Goal: Task Accomplishment & Management: Use online tool/utility

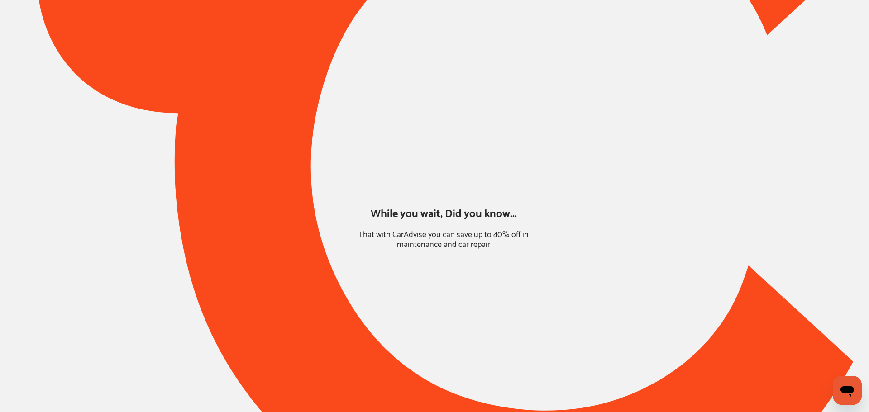
type input "*****"
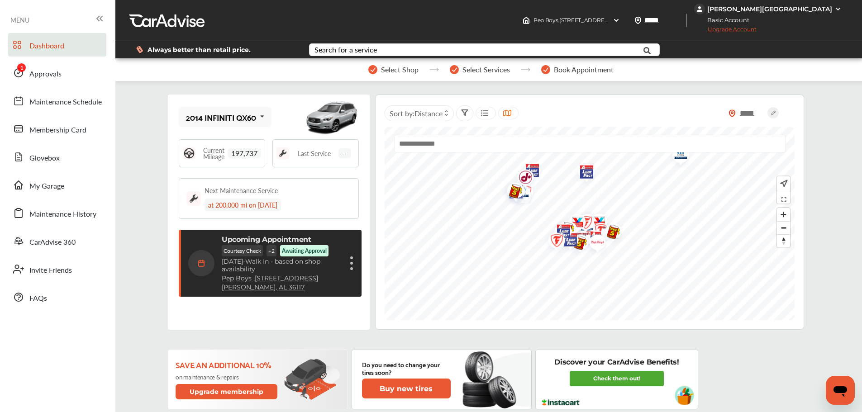
click at [76, 80] on link "Approvals" at bounding box center [57, 73] width 98 height 24
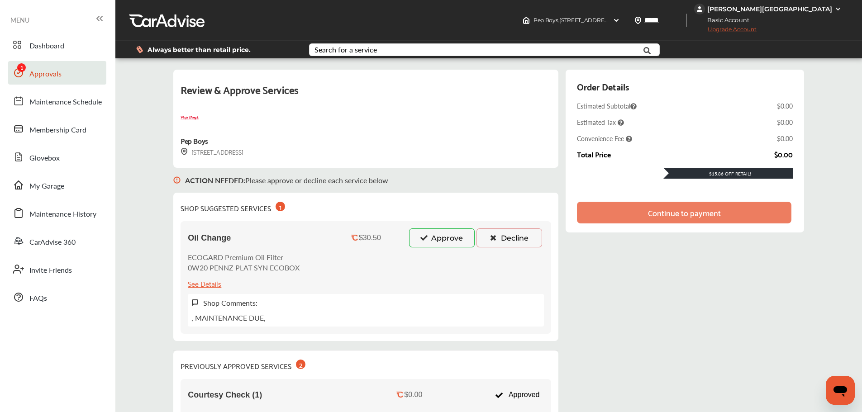
click at [427, 233] on button "Approve" at bounding box center [442, 237] width 66 height 19
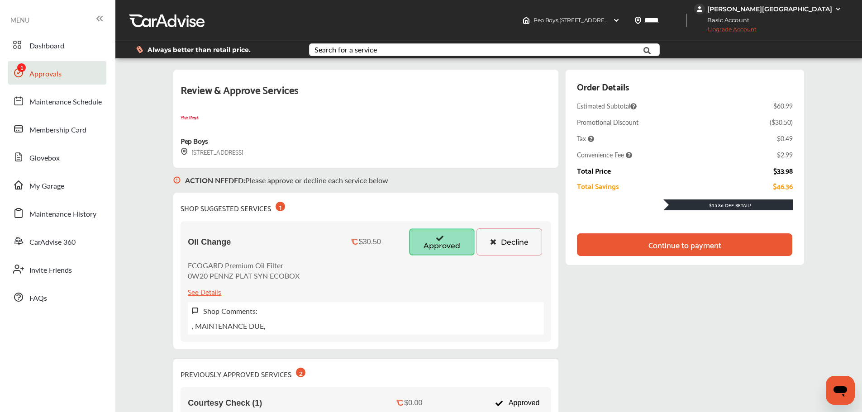
click at [603, 250] on div "Continue to payment" at bounding box center [684, 244] width 215 height 23
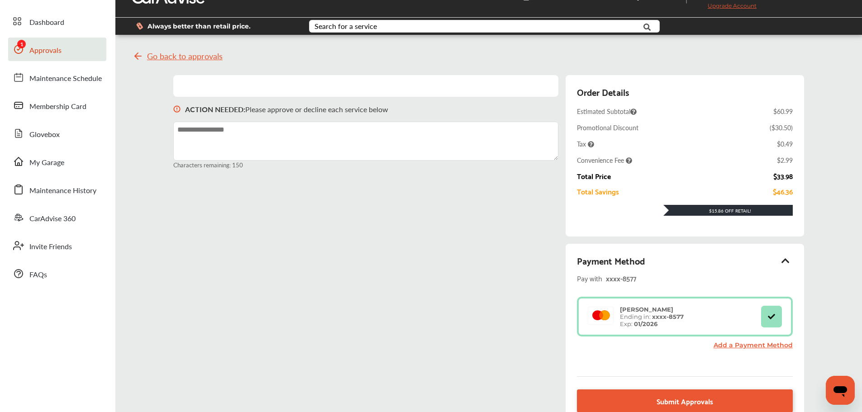
scroll to position [45, 0]
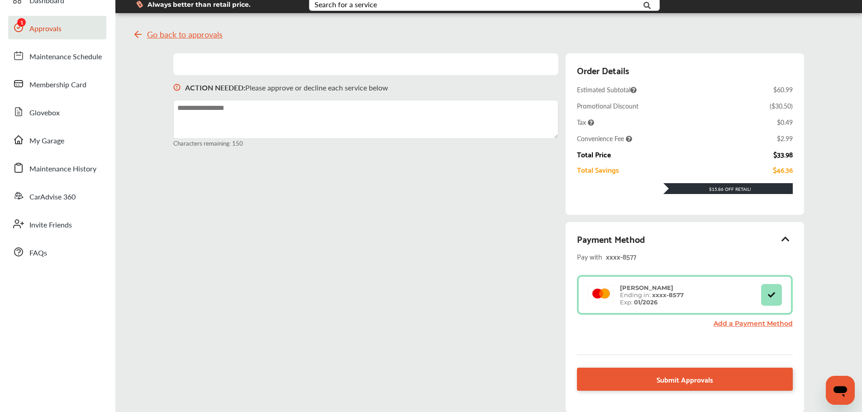
click at [674, 380] on span "Submit Approvals" at bounding box center [684, 379] width 57 height 12
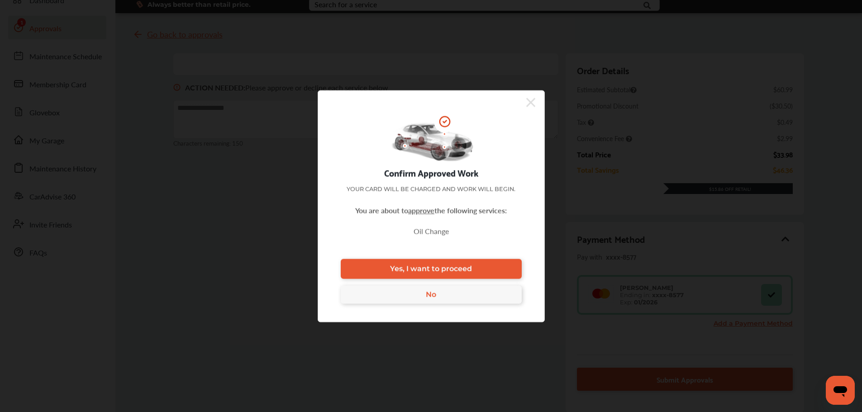
click at [380, 270] on link "Yes, I want to proceed" at bounding box center [431, 269] width 181 height 20
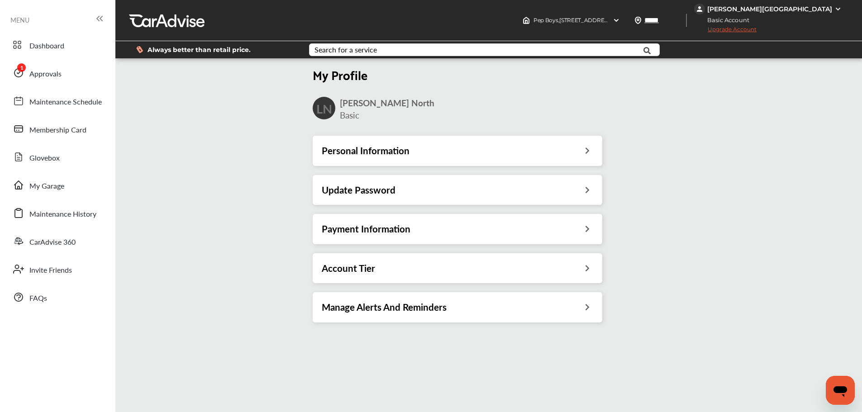
click at [49, 74] on span "Approvals" at bounding box center [45, 74] width 32 height 12
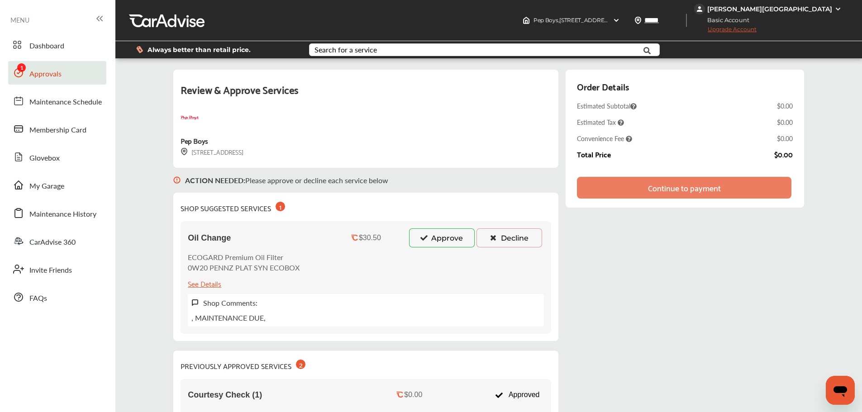
click at [434, 236] on button "Approve" at bounding box center [442, 237] width 66 height 19
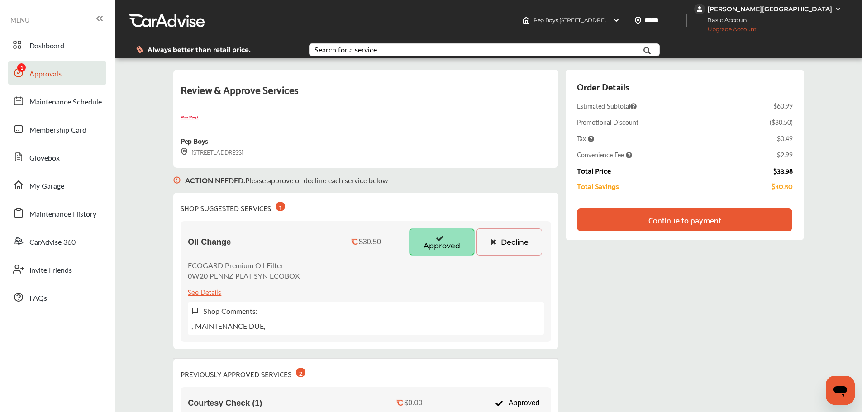
click at [618, 216] on div "Continue to payment" at bounding box center [684, 220] width 215 height 23
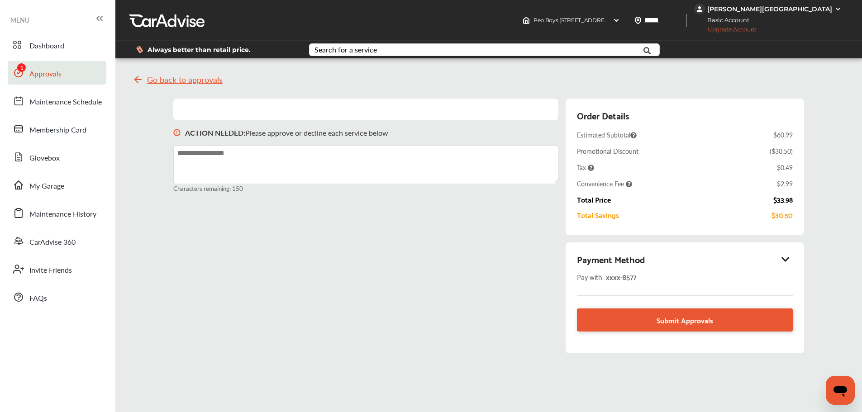
click at [641, 260] on div "Payment Method" at bounding box center [684, 259] width 215 height 15
